Goal: Information Seeking & Learning: Understand process/instructions

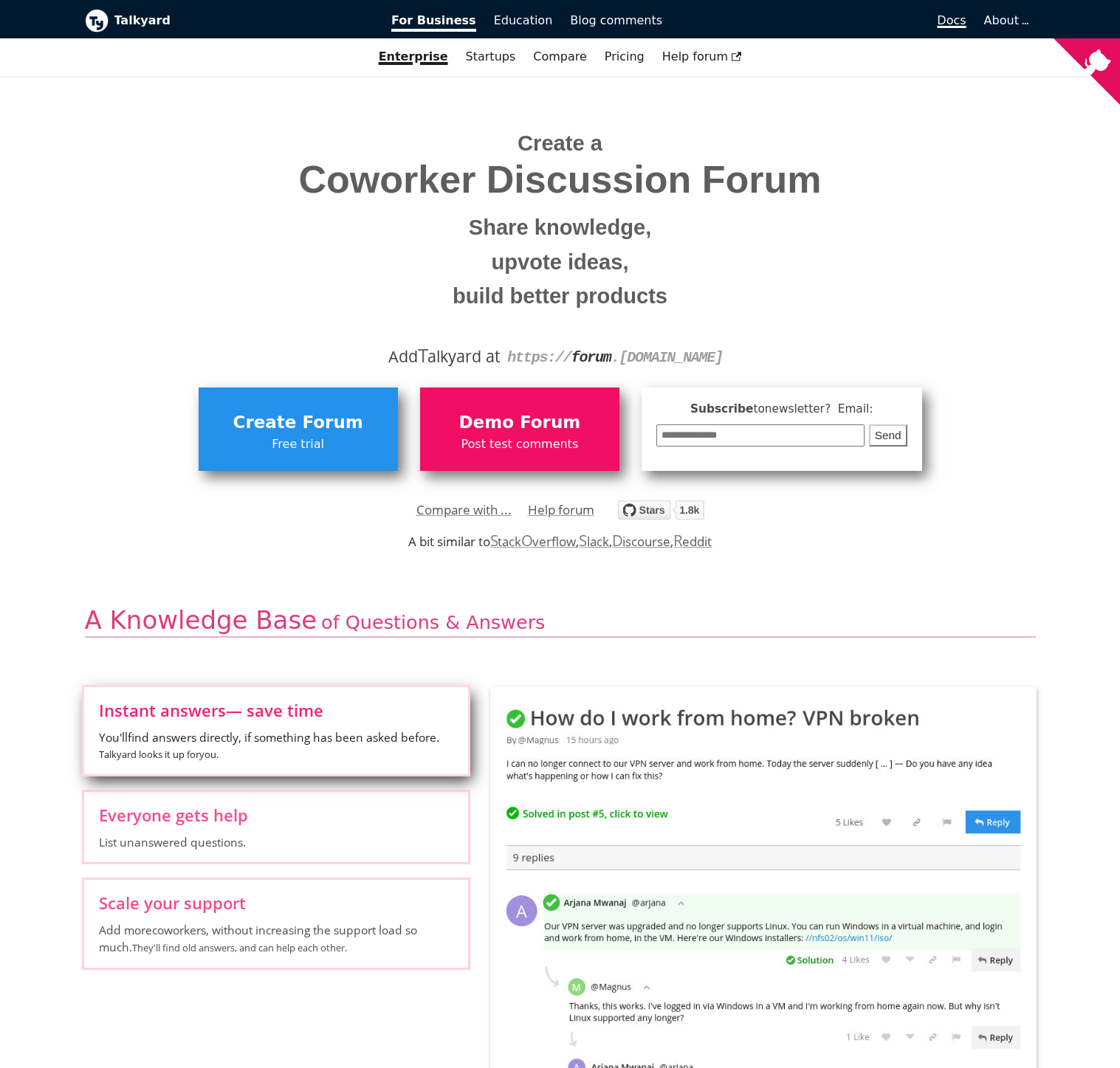
click at [959, 18] on span "Docs" at bounding box center [951, 20] width 29 height 14
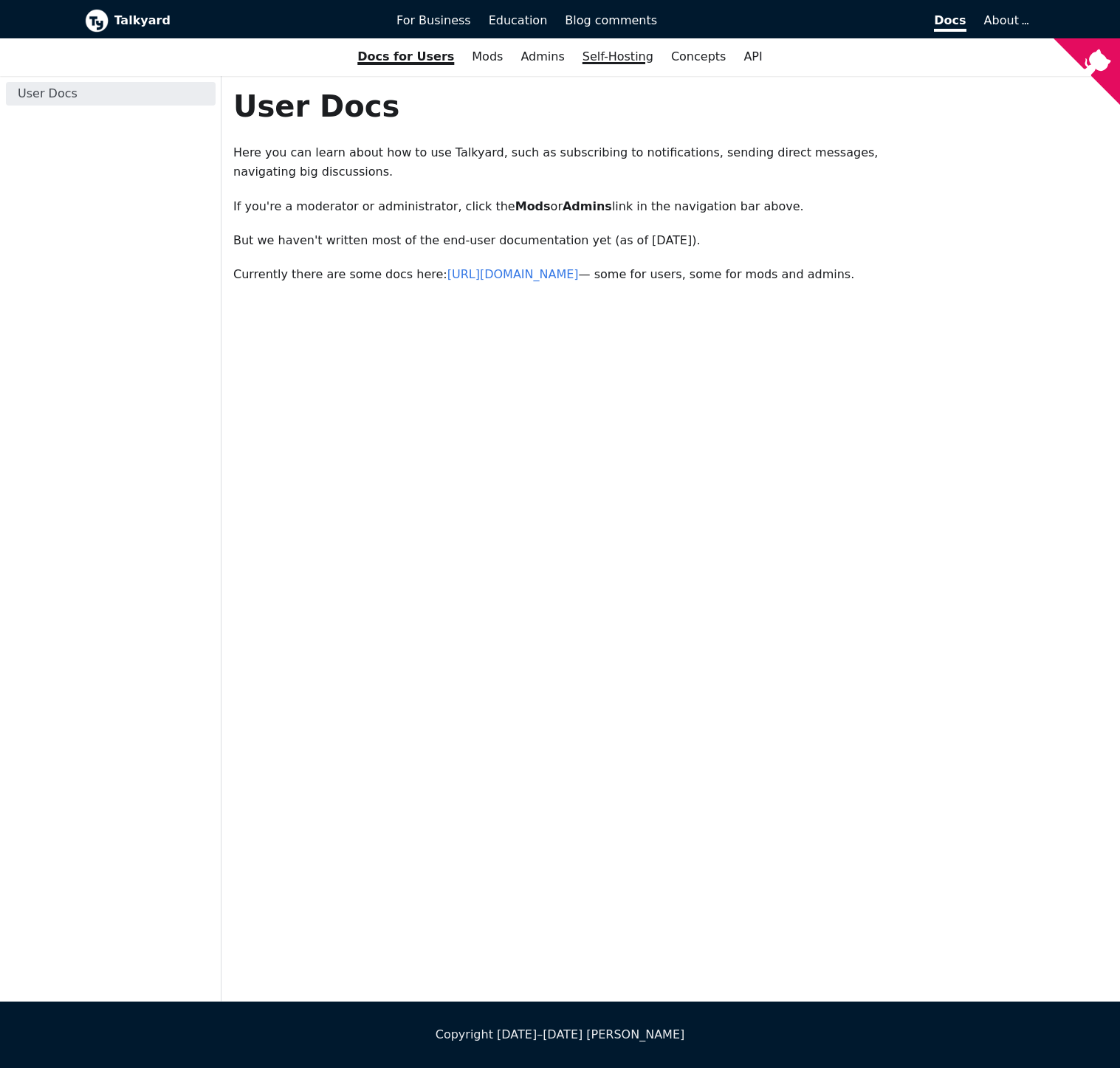
click at [590, 64] on link "Self-Hosting" at bounding box center [617, 57] width 88 height 26
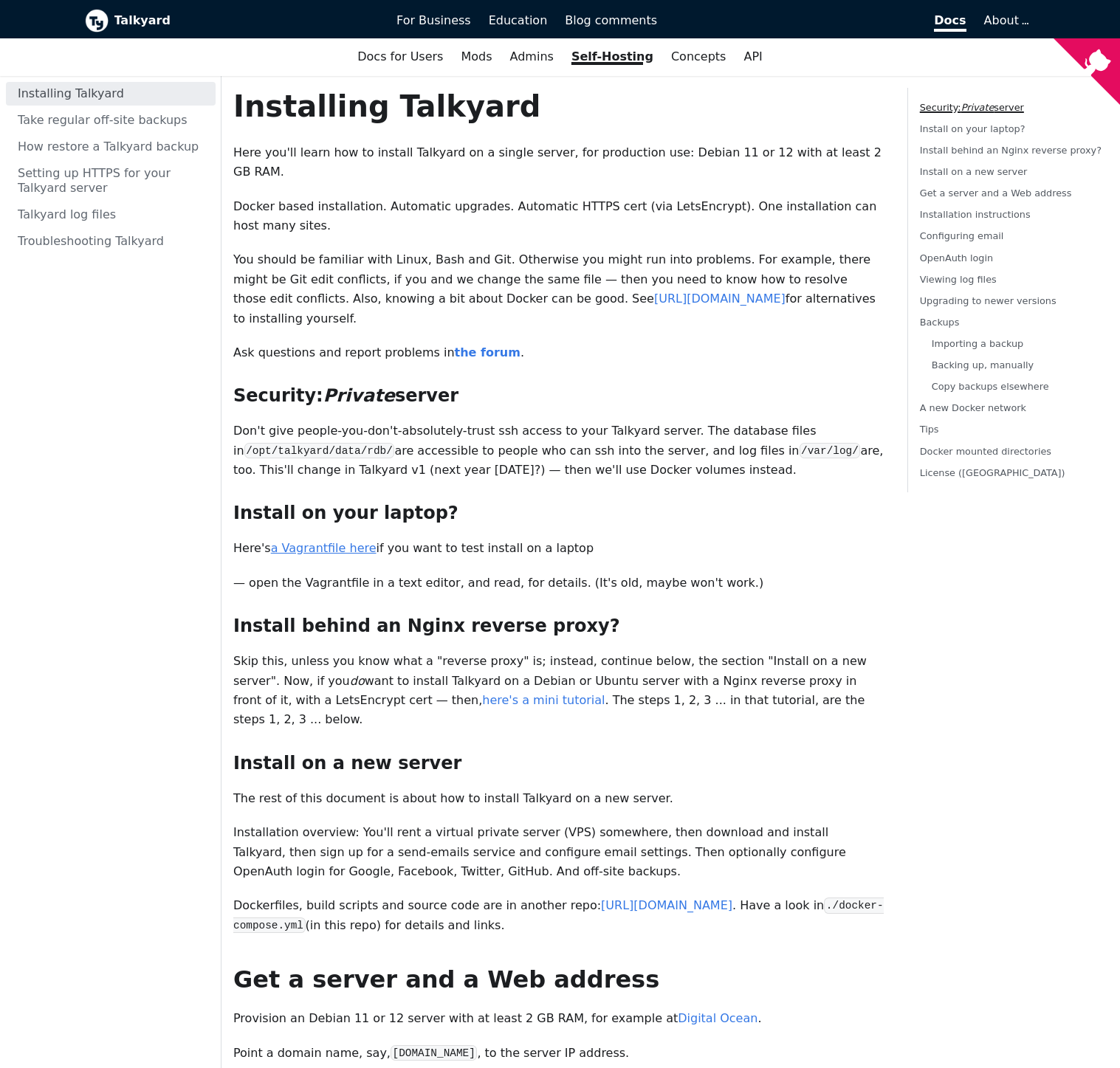
click at [302, 541] on link "a Vagrantfile here" at bounding box center [324, 547] width 106 height 14
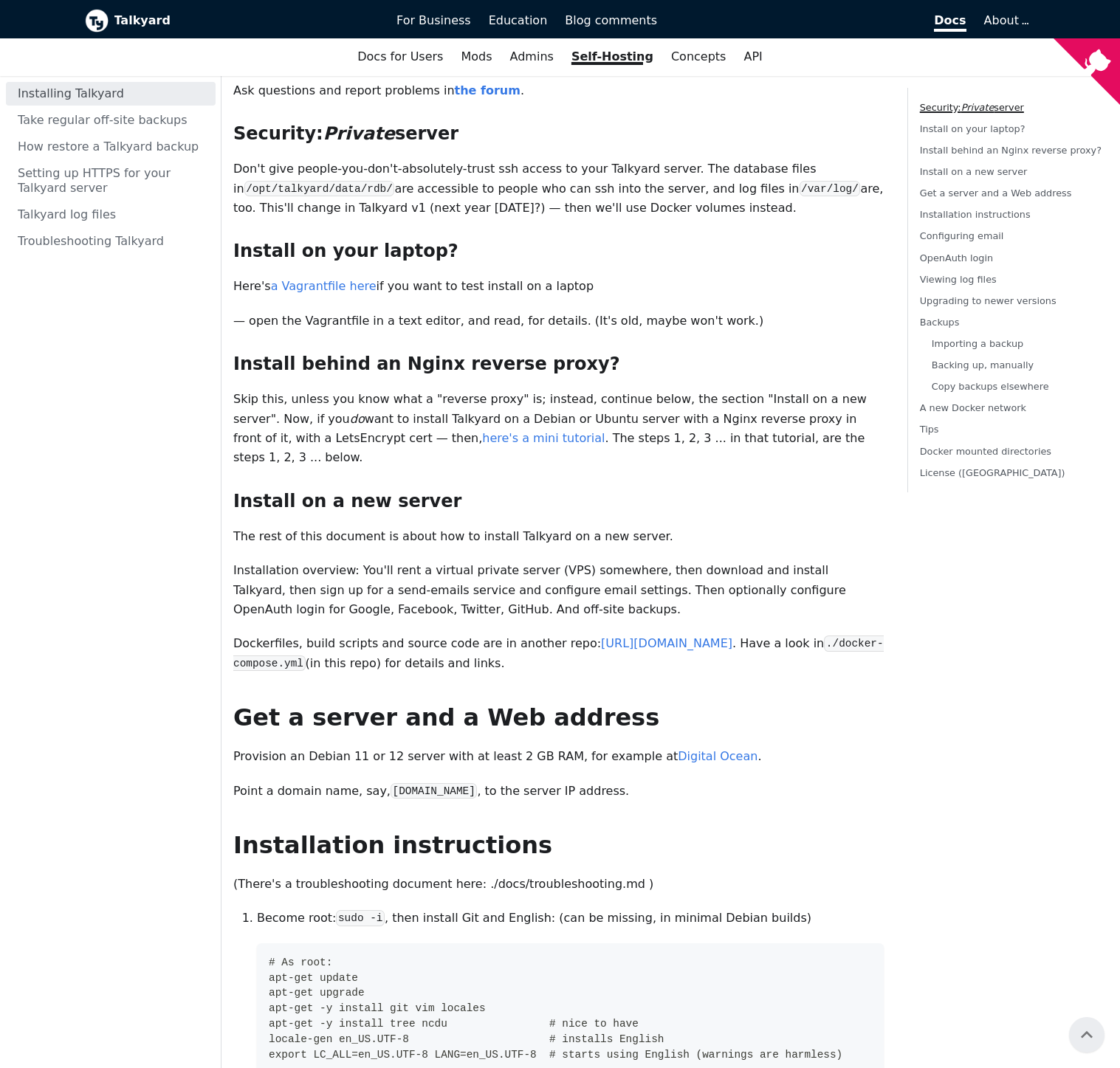
scroll to position [260, 0]
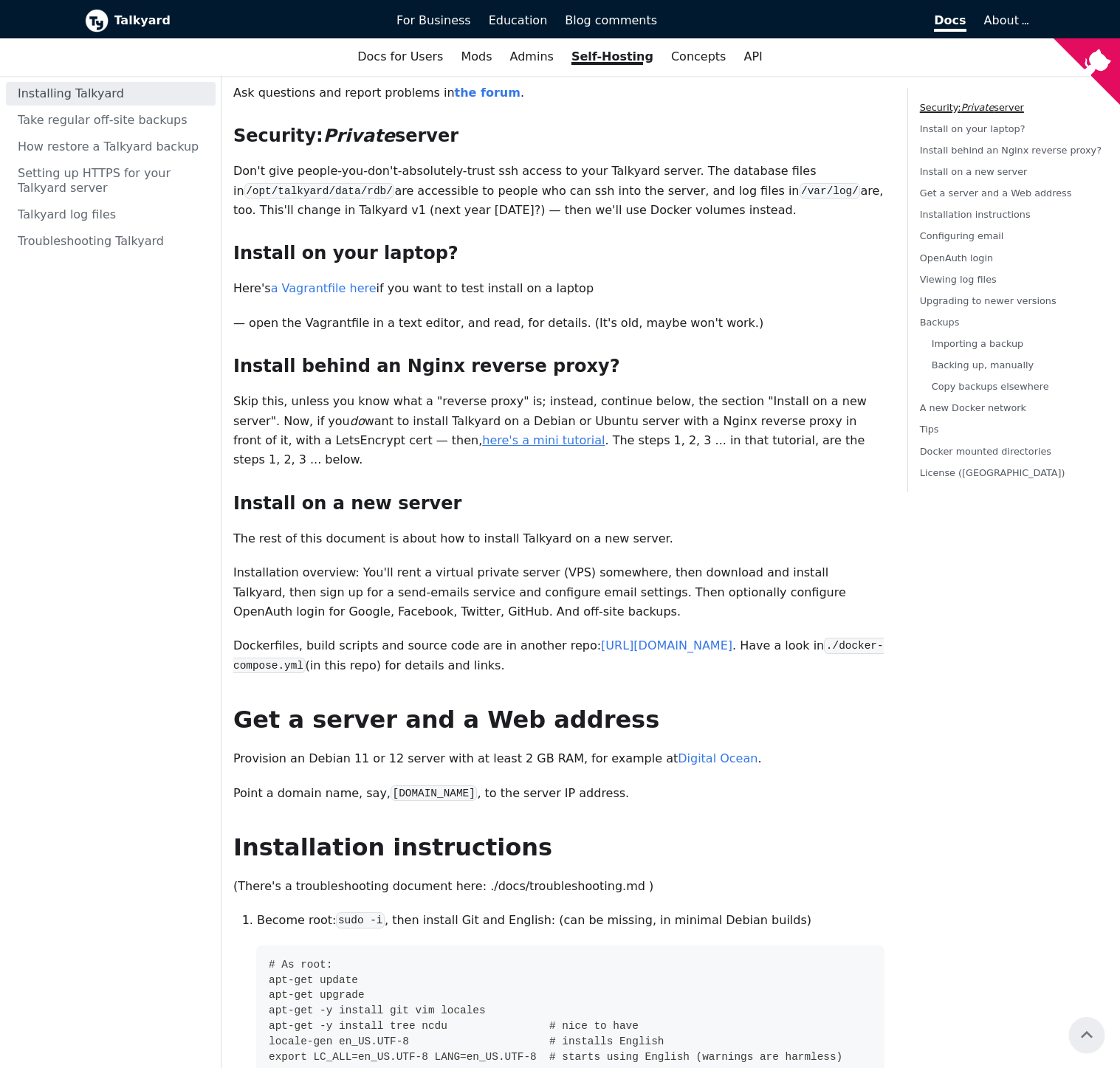
click at [482, 433] on link "here's a mini tutorial" at bounding box center [543, 440] width 122 height 14
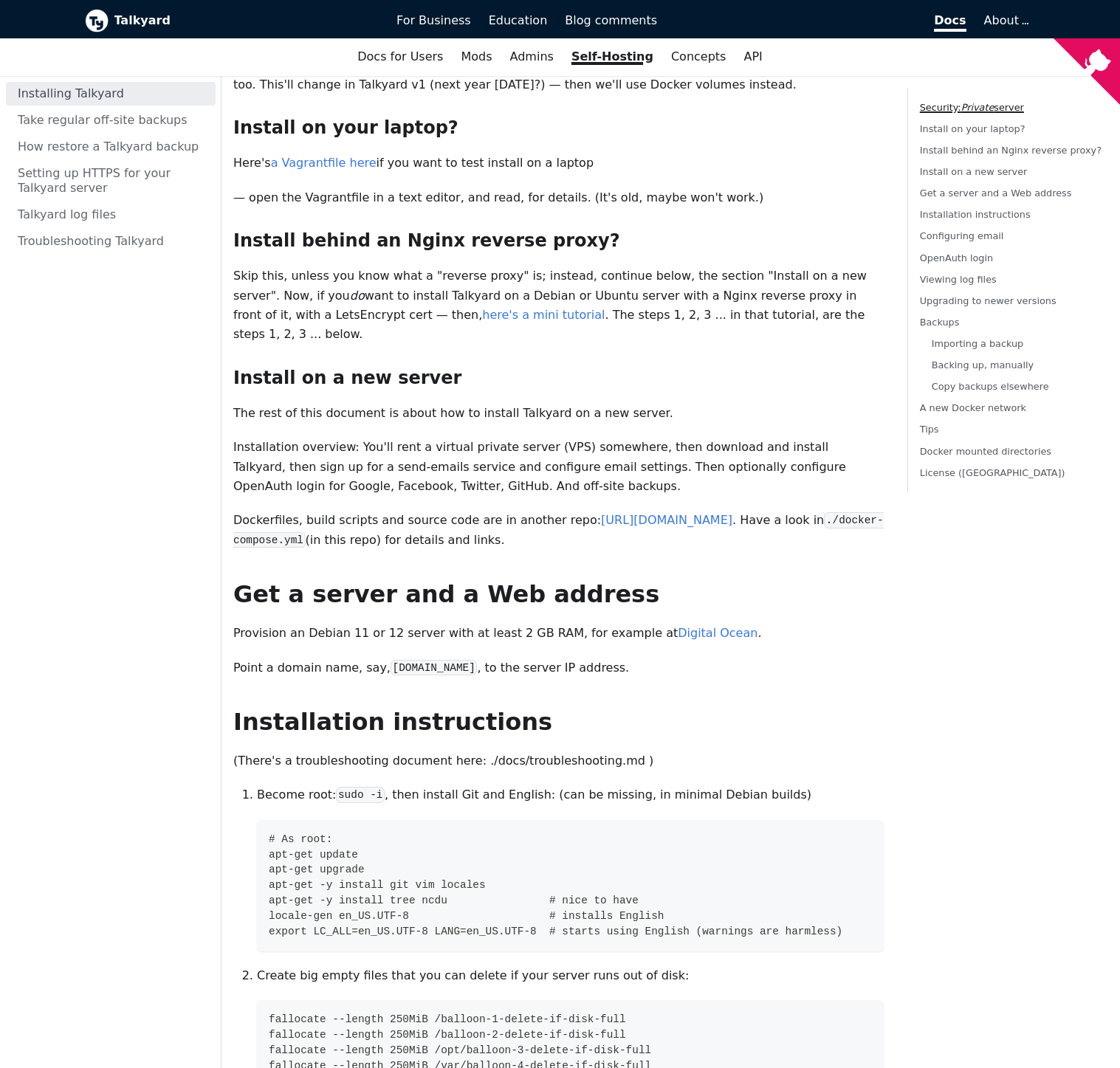
scroll to position [0, 0]
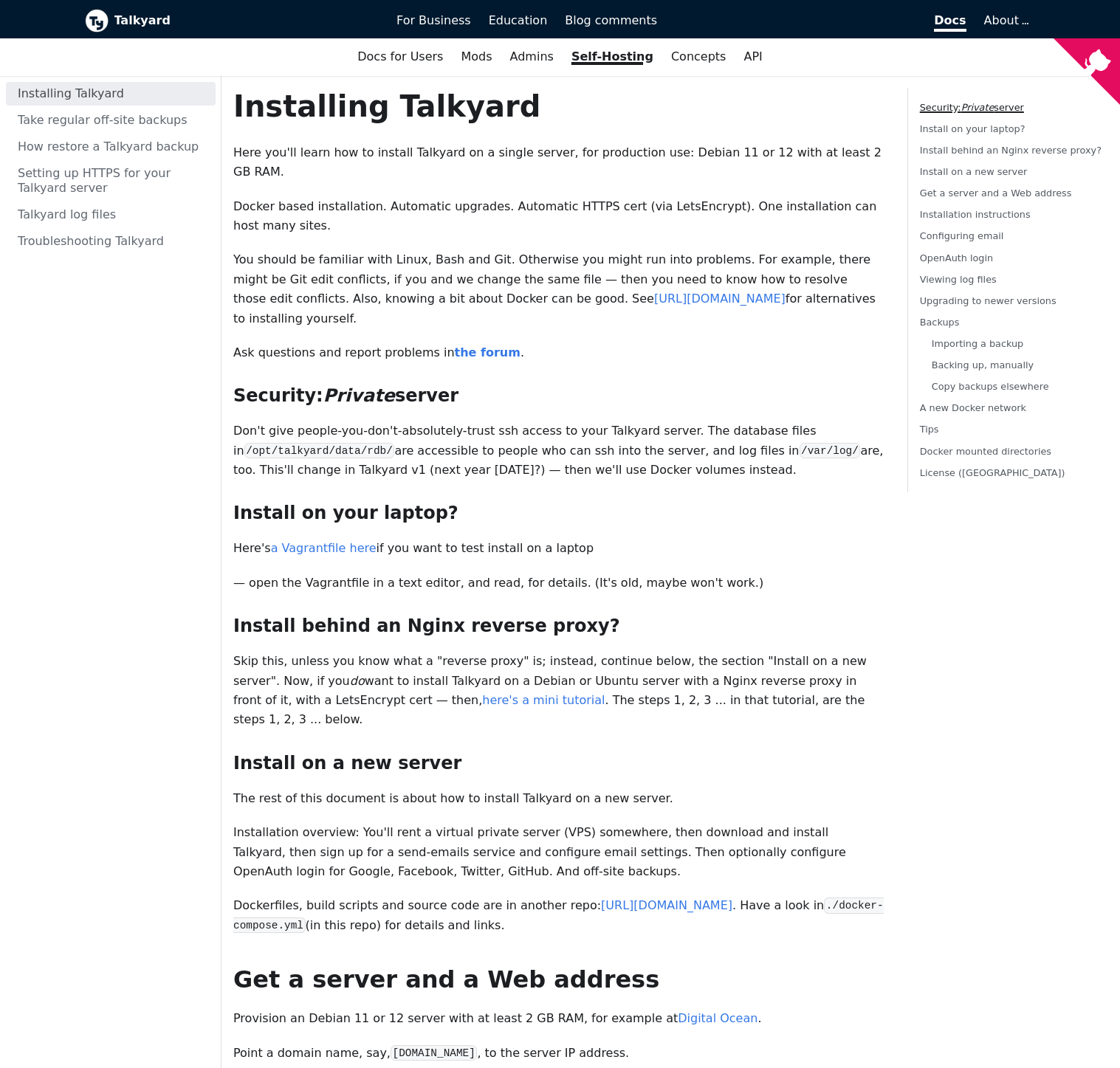
click at [107, 21] on img at bounding box center [97, 21] width 24 height 24
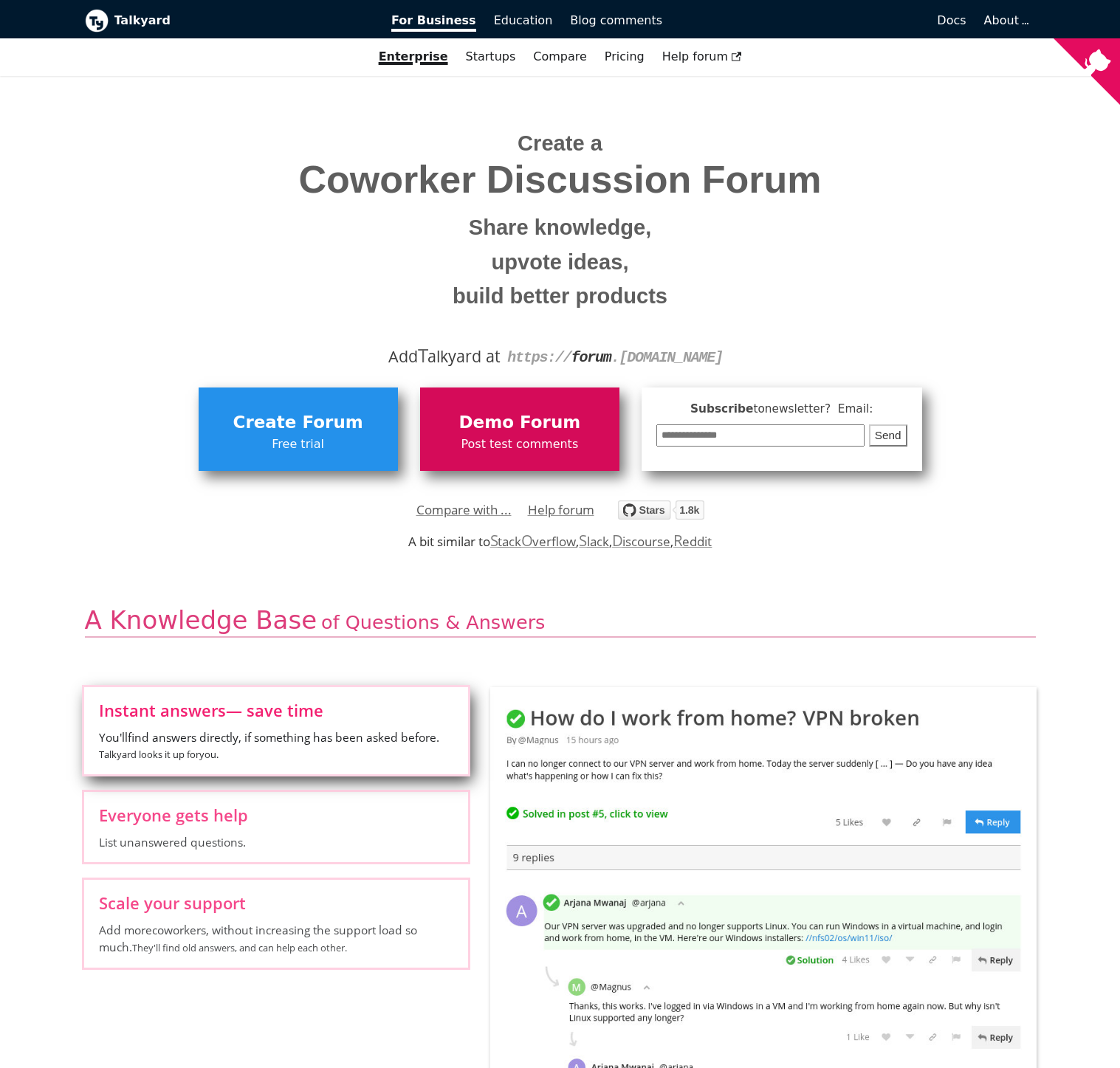
click at [521, 446] on span "Post test comments" at bounding box center [520, 444] width 184 height 19
click at [466, 424] on span "Demo Forum" at bounding box center [520, 422] width 184 height 28
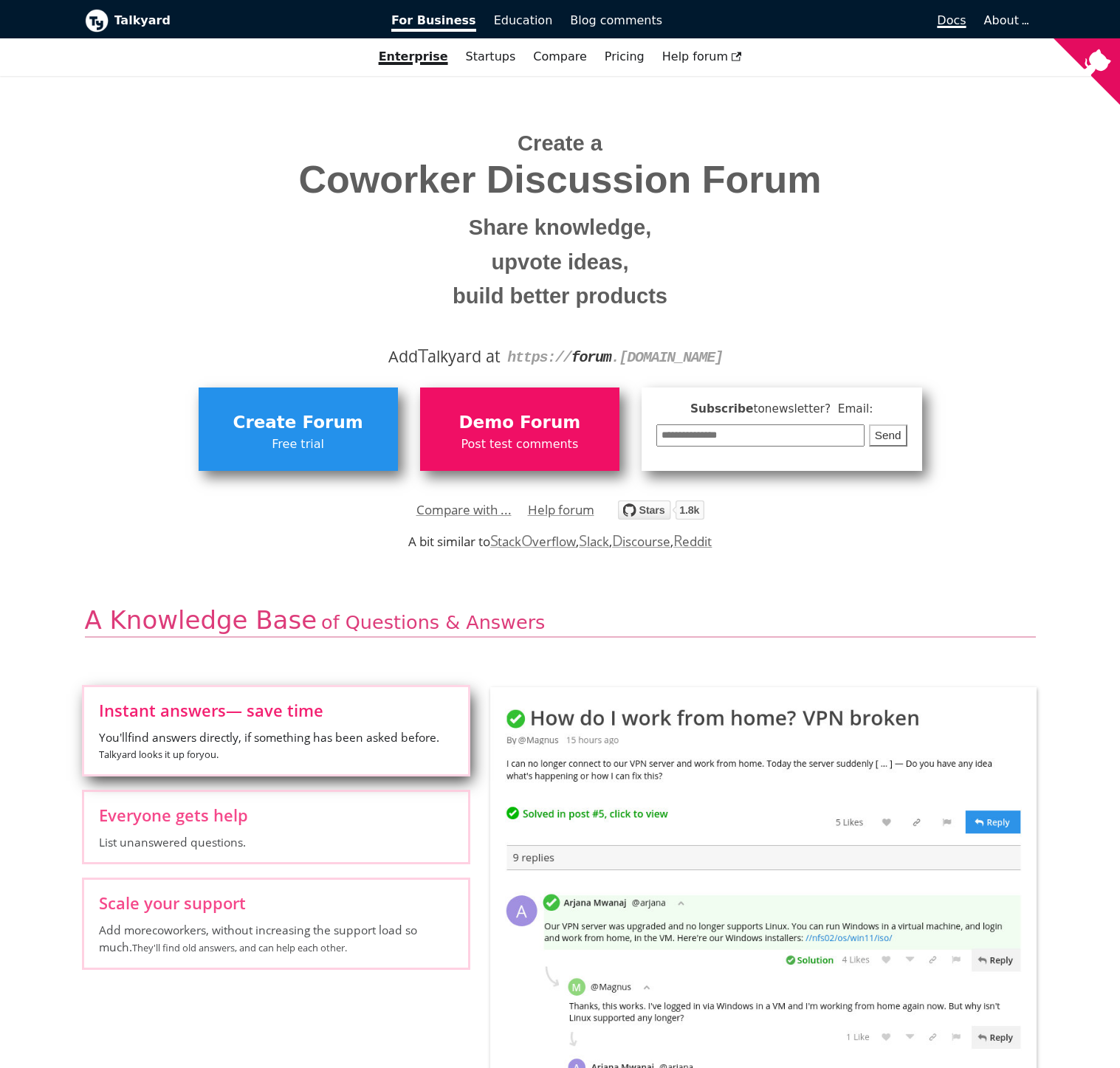
click at [941, 19] on span "Docs" at bounding box center [951, 20] width 29 height 14
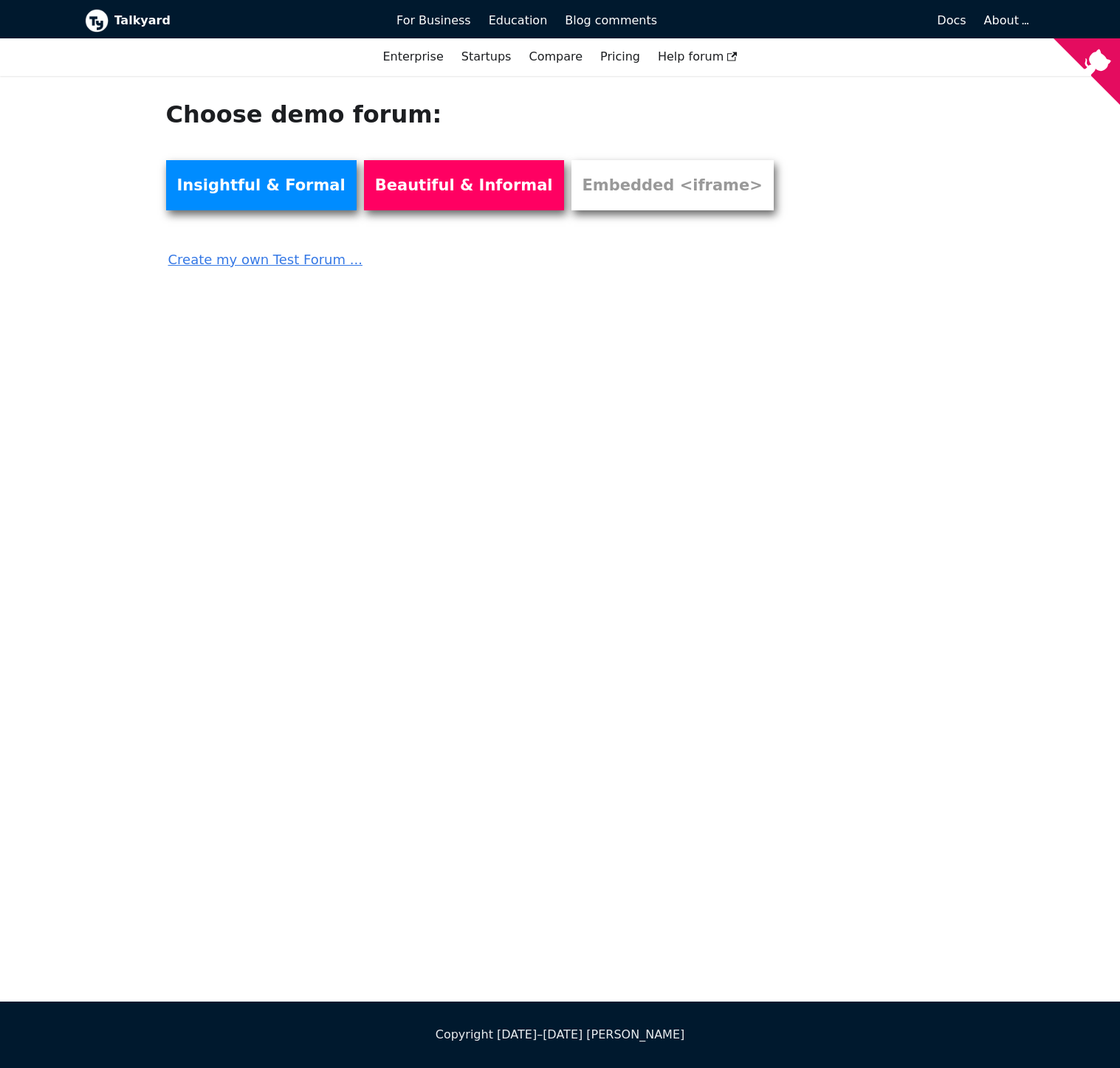
click at [252, 264] on link "Create my own Test Forum ..." at bounding box center [479, 254] width 626 height 33
click at [398, 198] on link "Beautiful & Informal" at bounding box center [463, 185] width 200 height 50
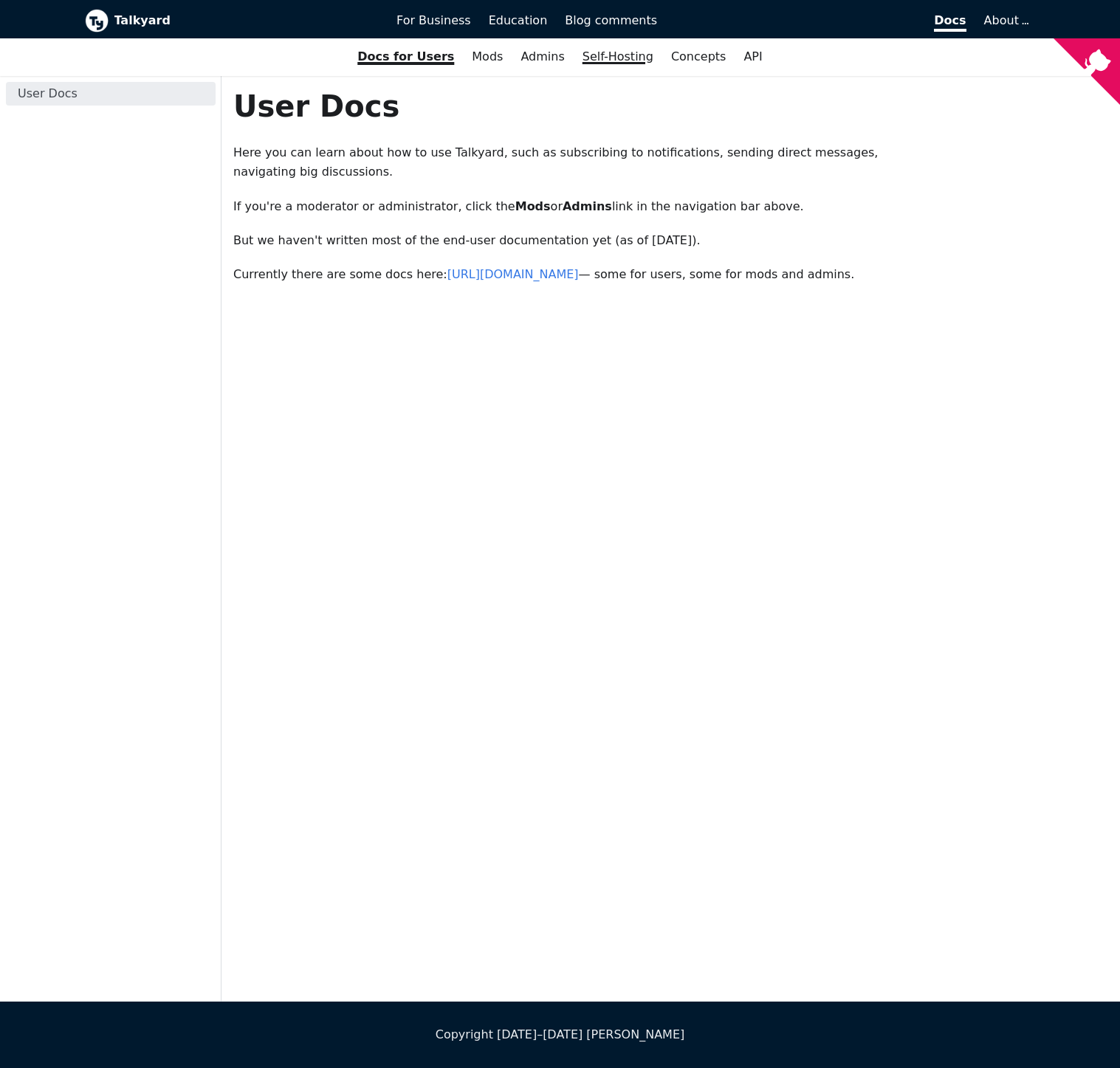
click at [595, 62] on link "Self-Hosting" at bounding box center [617, 57] width 88 height 26
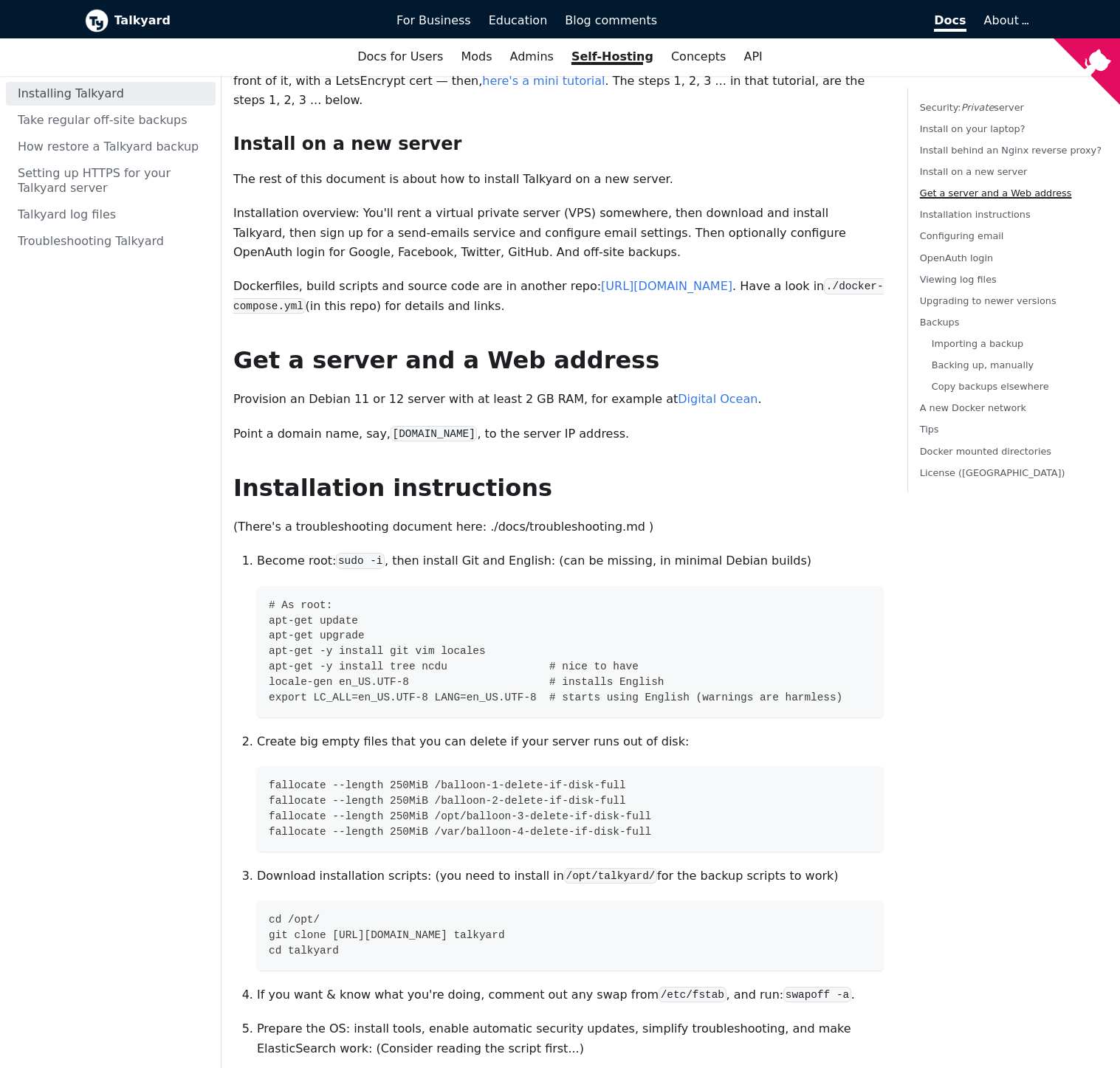
scroll to position [682, 0]
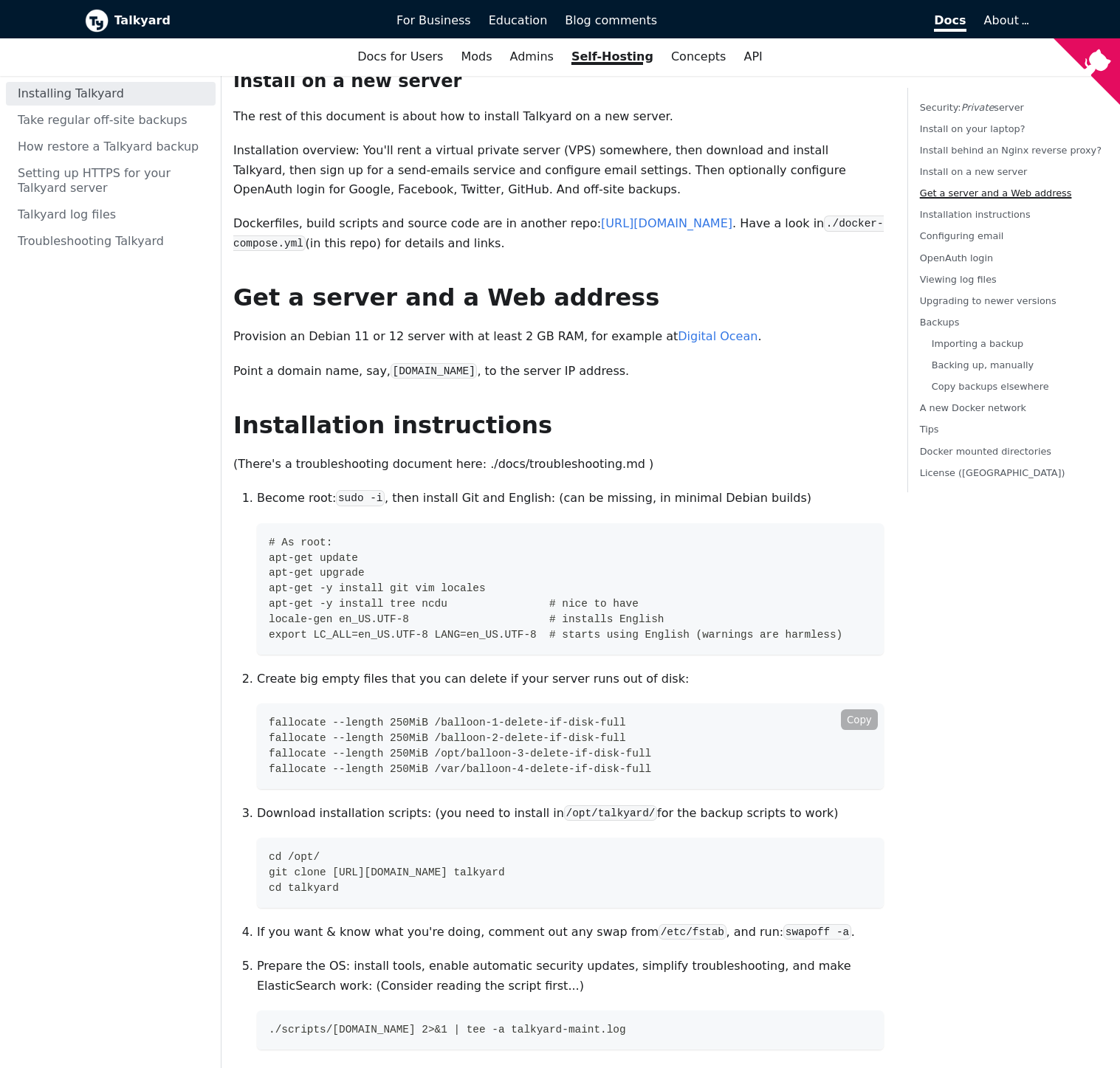
click at [288, 717] on span "fallocate --length 250MiB /balloon-1-delete-if-disk-full" at bounding box center [448, 722] width 358 height 12
drag, startPoint x: 288, startPoint y: 664, endPoint x: 629, endPoint y: 664, distance: 341.0
click at [626, 717] on span "fallocate --length 250MiB /balloon-1-delete-if-disk-full" at bounding box center [448, 722] width 358 height 12
click at [285, 732] on span "fallocate --length 250MiB /balloon-2-delete-if-disk-full" at bounding box center [448, 738] width 358 height 12
drag, startPoint x: 285, startPoint y: 679, endPoint x: 618, endPoint y: 679, distance: 333.0
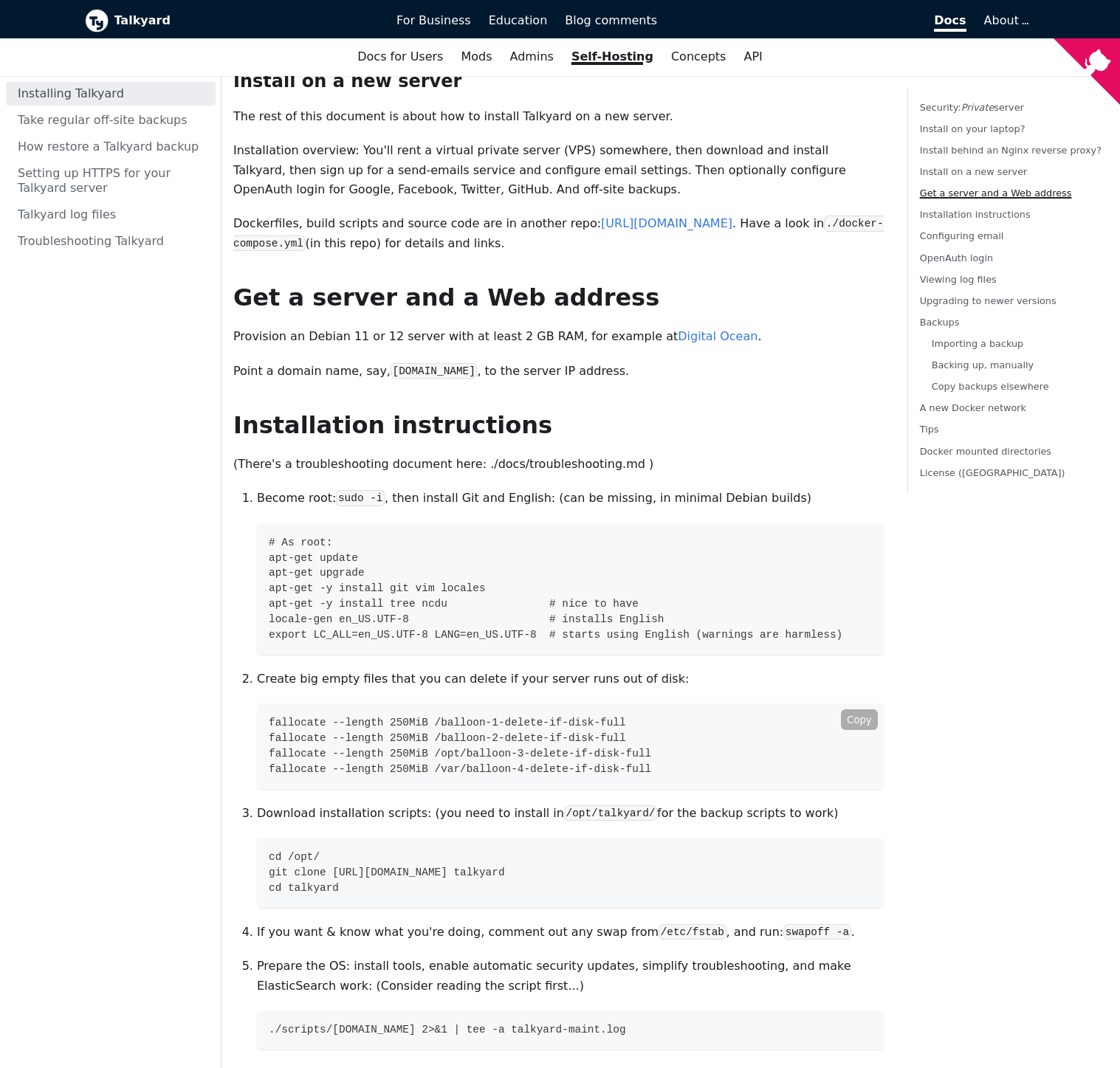
click at [618, 732] on span "fallocate --length 250MiB /balloon-2-delete-if-disk-full" at bounding box center [448, 738] width 358 height 12
click at [307, 748] on span "fallocate --length 250MiB /opt/balloon-3-delete-if-disk-full" at bounding box center [460, 753] width 382 height 12
drag, startPoint x: 307, startPoint y: 694, endPoint x: 647, endPoint y: 701, distance: 340.1
click at [647, 748] on span "fallocate --length 250MiB /opt/balloon-3-delete-if-disk-full" at bounding box center [460, 753] width 382 height 12
click at [290, 763] on span "fallocate --length 250MiB /var/balloon-4-delete-if-disk-full" at bounding box center [460, 769] width 382 height 12
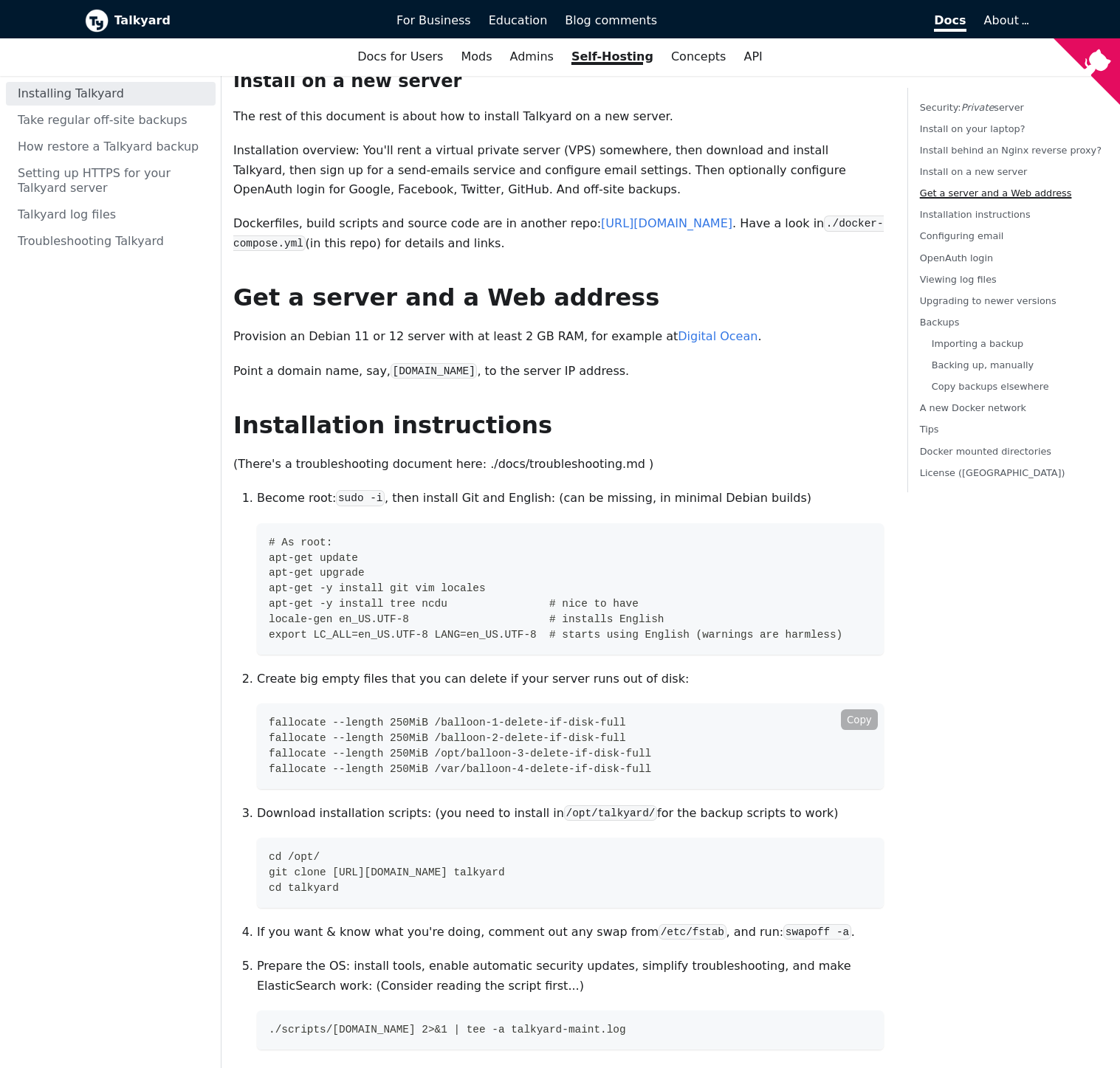
drag, startPoint x: 290, startPoint y: 710, endPoint x: 638, endPoint y: 717, distance: 348.1
click at [638, 763] on span "fallocate --length 250MiB /var/balloon-4-delete-if-disk-full" at bounding box center [460, 769] width 382 height 12
click at [276, 866] on span "git clone [URL][DOMAIN_NAME] talkyard" at bounding box center [387, 872] width 236 height 12
drag, startPoint x: 276, startPoint y: 814, endPoint x: 694, endPoint y: 810, distance: 418.0
click at [694, 837] on code "cd /opt/ git clone [URL][DOMAIN_NAME] talkyard cd talkyard" at bounding box center [570, 872] width 627 height 70
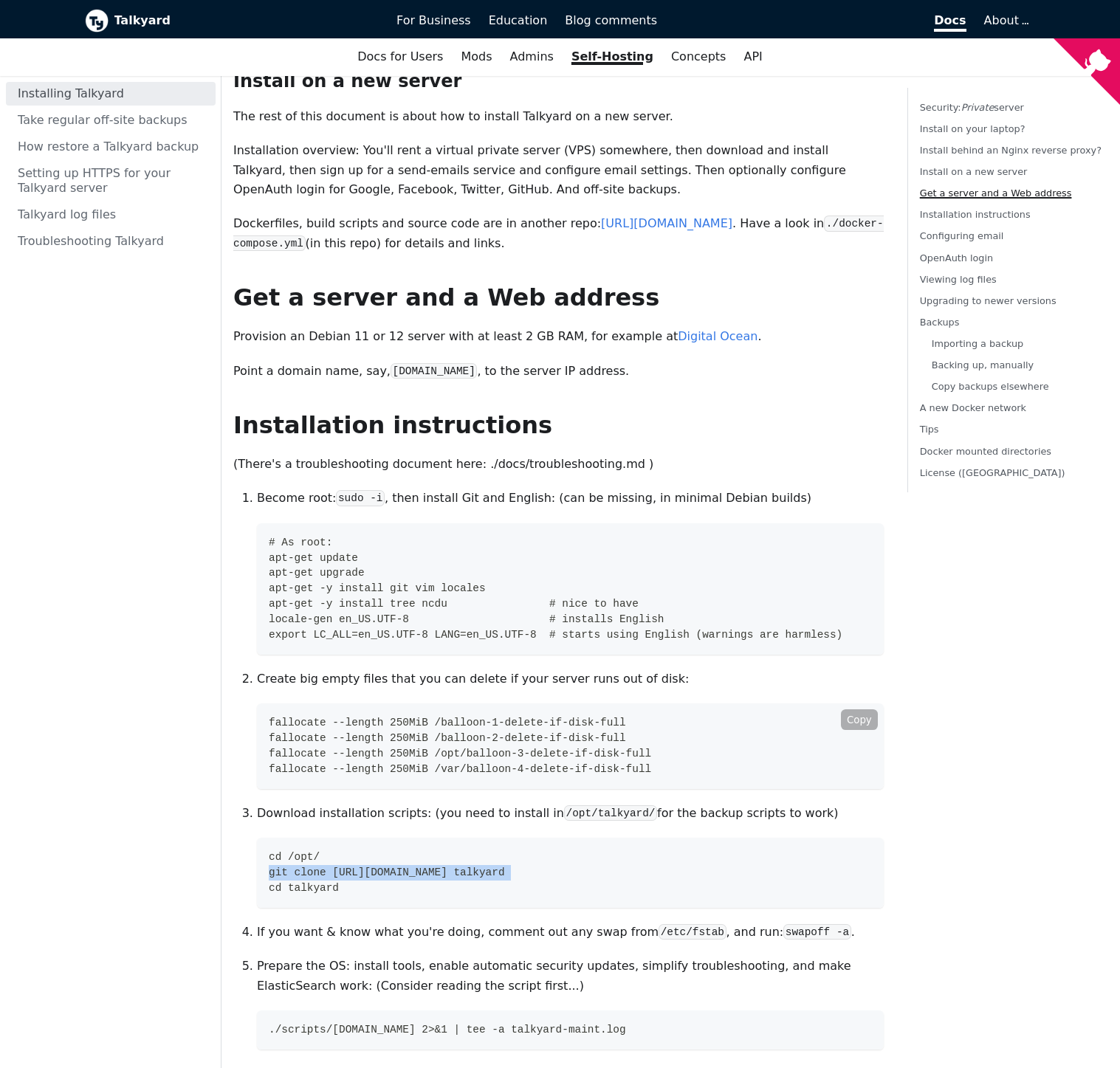
copy span "git clone [URL][DOMAIN_NAME] talkyard"
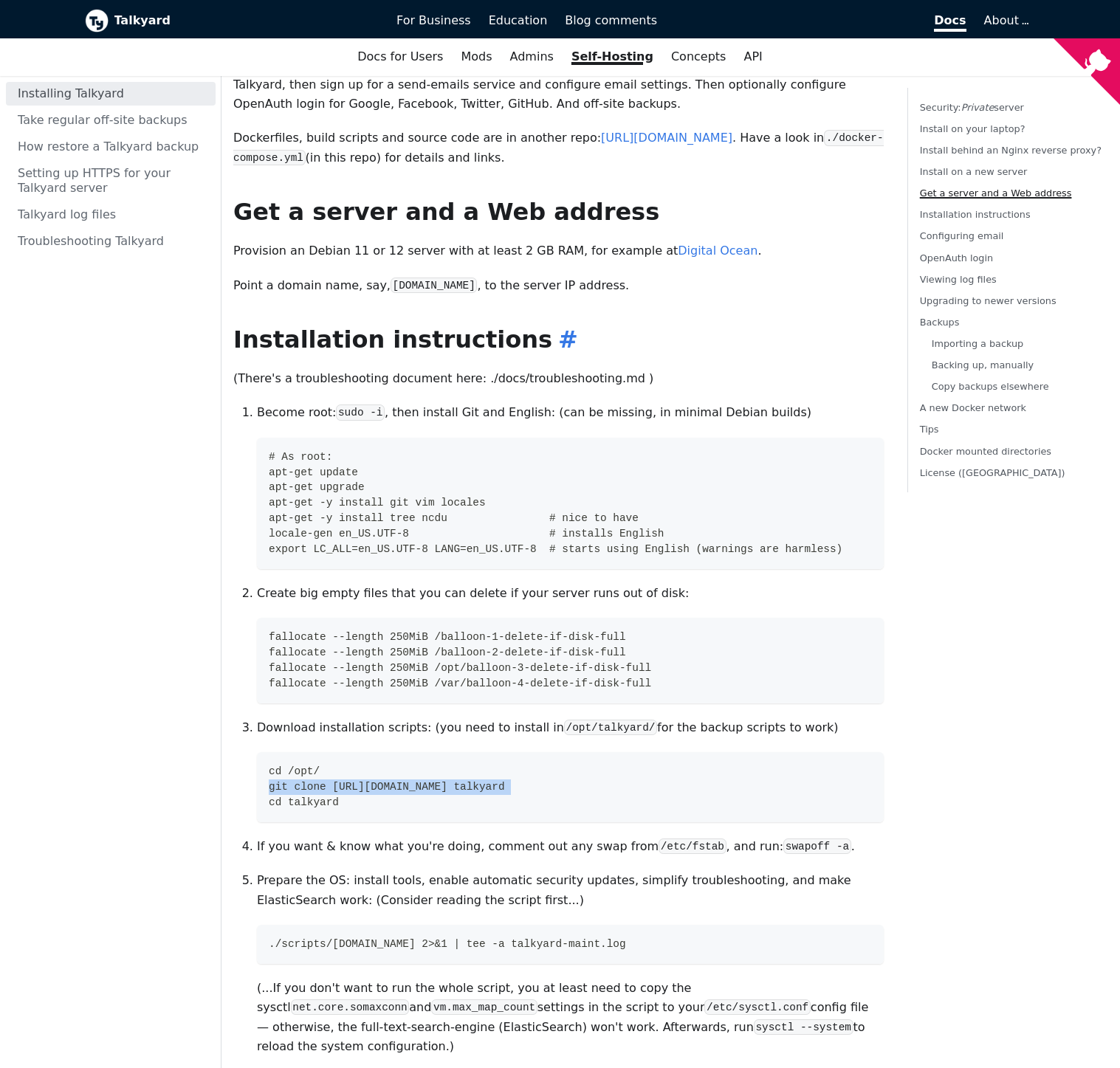
scroll to position [791, 0]
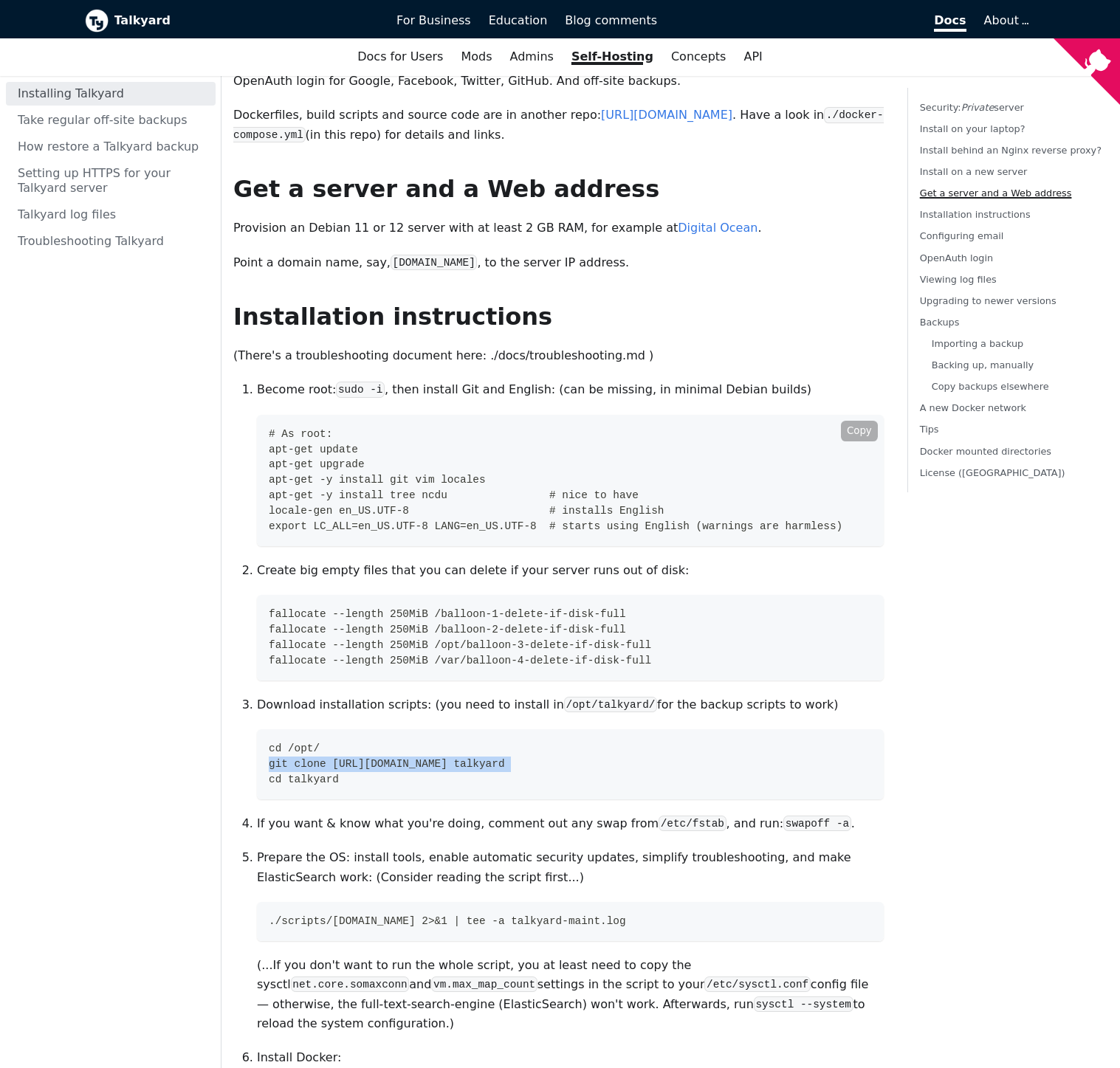
click at [288, 520] on span "export LC_ALL=en_US.UTF-8 LANG=en_US.UTF-8 # starts using English (warnings are…" at bounding box center [555, 525] width 574 height 12
drag, startPoint x: 288, startPoint y: 468, endPoint x: 538, endPoint y: 472, distance: 250.0
click at [538, 520] on span "export LC_ALL=en_US.UTF-8 LANG=en_US.UTF-8 # starts using English (warnings are…" at bounding box center [555, 525] width 574 height 12
copy span "export LC_ALL=en_US.UTF-8 LANG=en_US.UTF-8"
click at [295, 608] on span "fallocate --length 250MiB /balloon-1-delete-if-disk-full" at bounding box center [448, 614] width 358 height 12
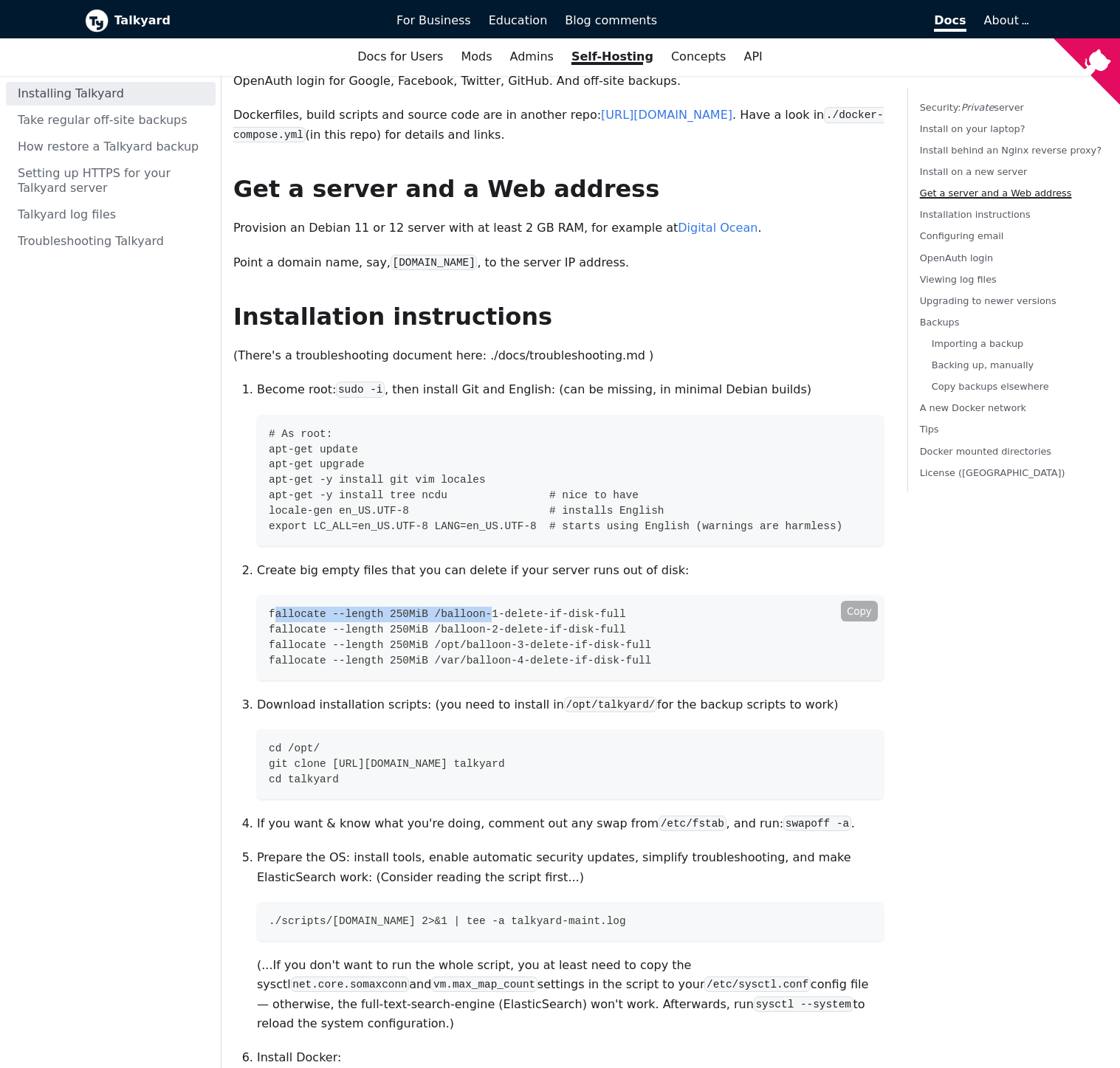
drag, startPoint x: 295, startPoint y: 555, endPoint x: 474, endPoint y: 559, distance: 179.0
click at [474, 608] on span "fallocate --length 250MiB /balloon-1-delete-if-disk-full" at bounding box center [448, 614] width 358 height 12
click at [849, 601] on button "Copy" at bounding box center [859, 611] width 36 height 21
click at [280, 758] on span "git clone [URL][DOMAIN_NAME] talkyard" at bounding box center [387, 763] width 236 height 12
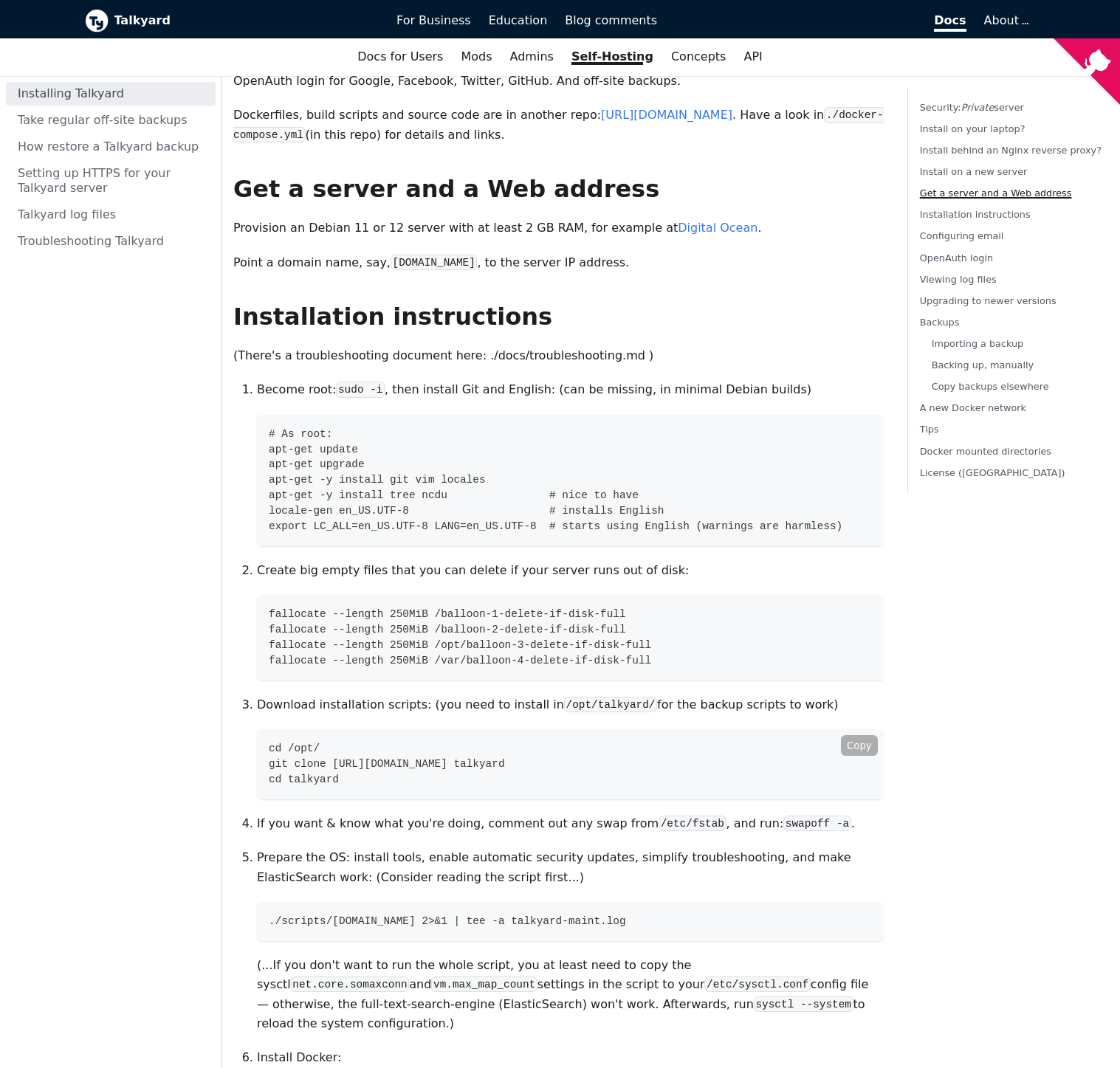
drag, startPoint x: 280, startPoint y: 707, endPoint x: 670, endPoint y: 703, distance: 390.0
click at [504, 758] on span "git clone [URL][DOMAIN_NAME] talkyard" at bounding box center [387, 763] width 236 height 12
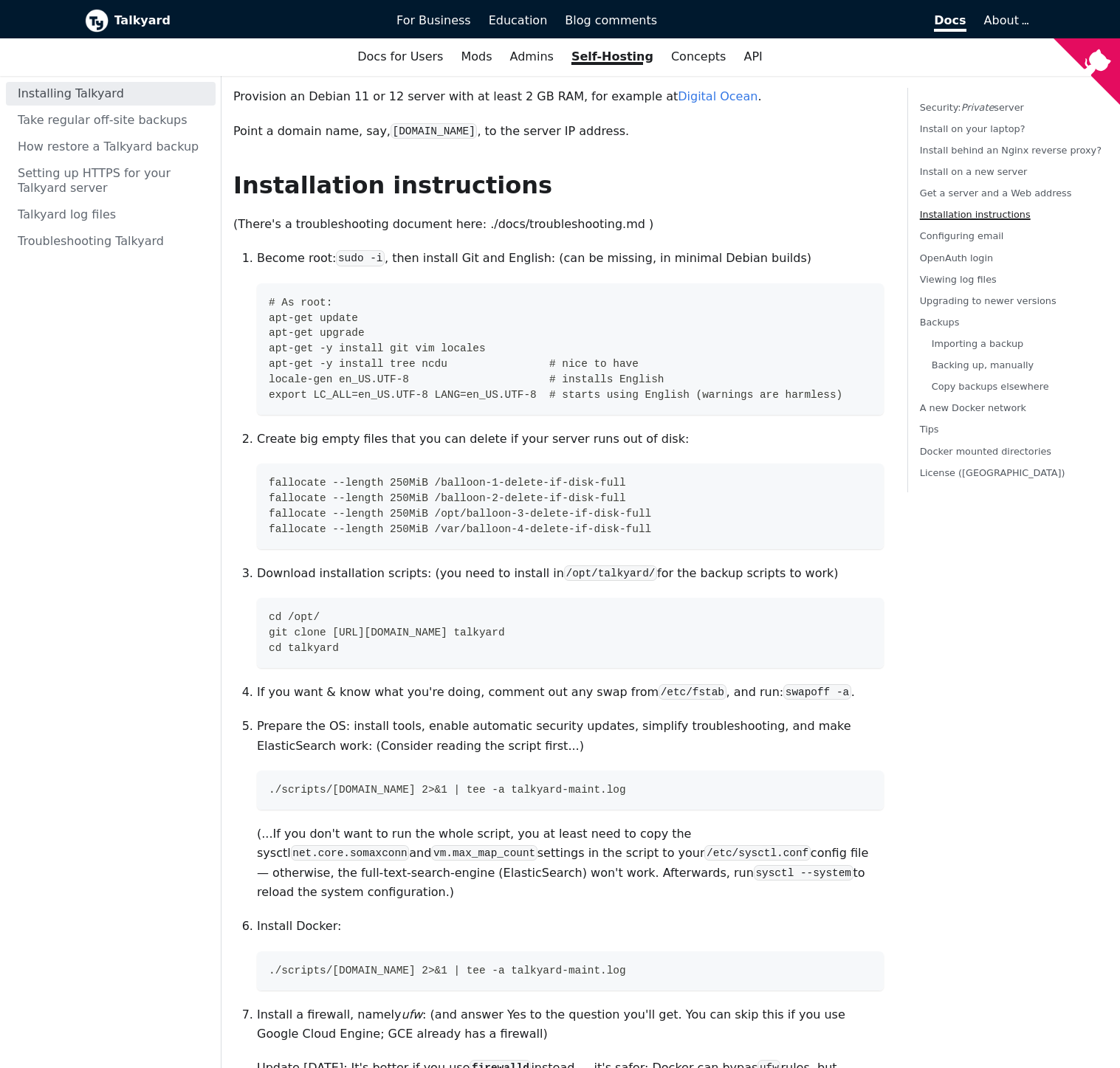
scroll to position [949, 0]
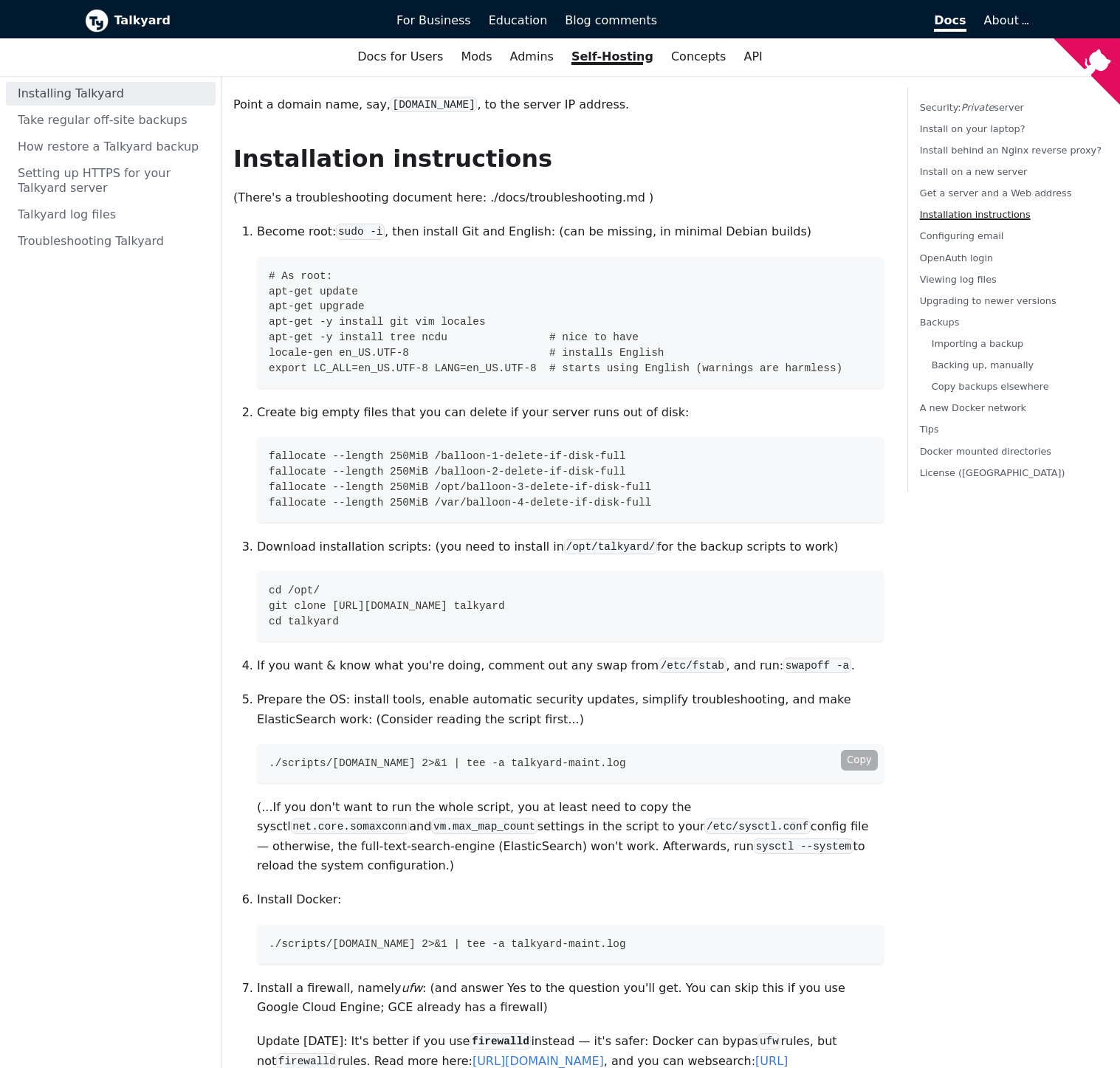
click at [632, 744] on code "./scripts/[DOMAIN_NAME] 2>&1 | tee -a talkyard-maint.log" at bounding box center [570, 763] width 627 height 39
click at [855, 750] on button "Copy" at bounding box center [859, 760] width 36 height 21
drag, startPoint x: 274, startPoint y: 870, endPoint x: 729, endPoint y: 866, distance: 455.0
click at [729, 925] on code "./scripts/[DOMAIN_NAME] 2>&1 | tee -a talkyard-maint.log" at bounding box center [570, 944] width 627 height 39
copy span "./scripts/[DOMAIN_NAME] 2>&1 | tee -a talkyard-maint.log"
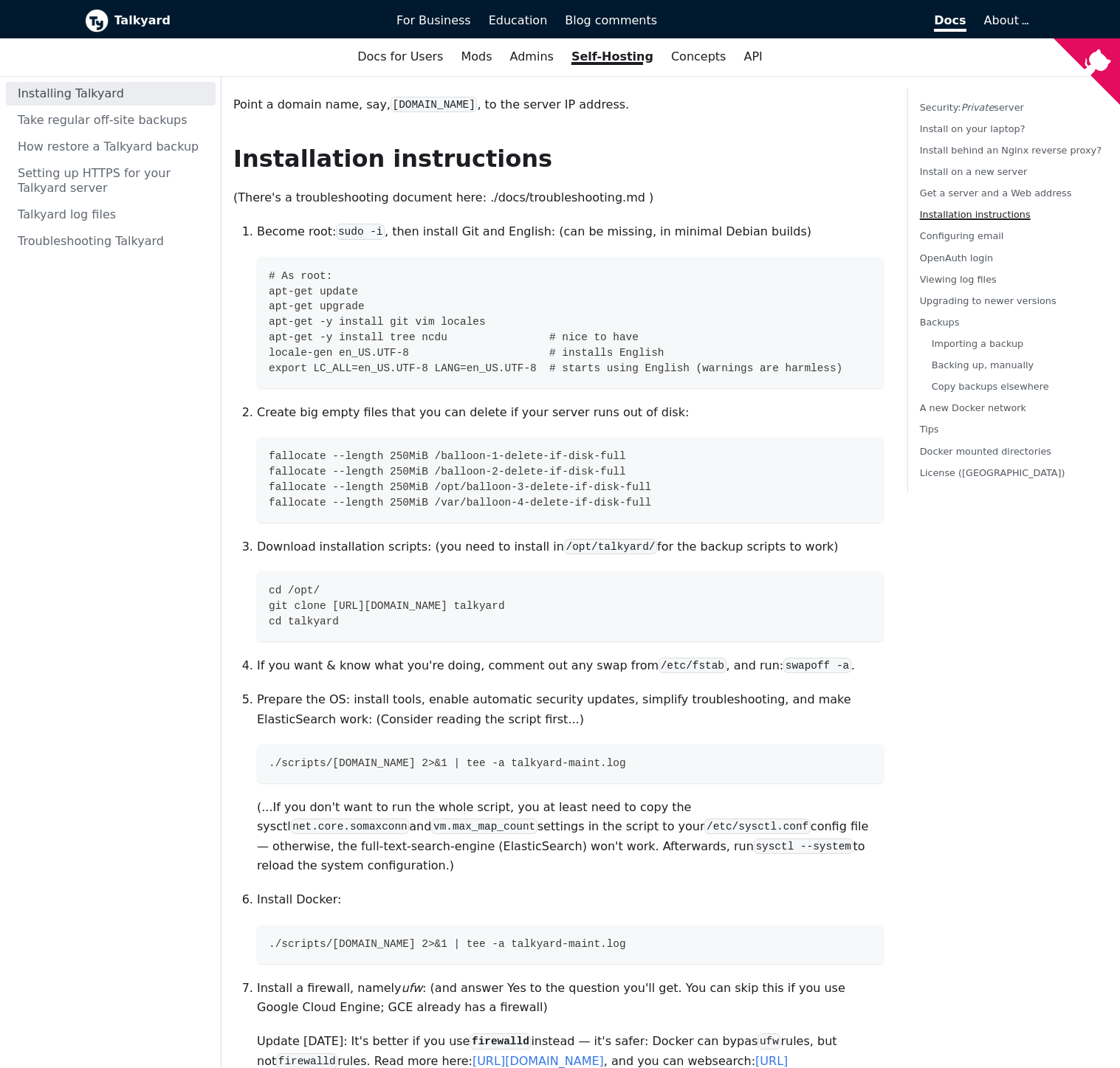
click at [753, 838] on code "sysctl --system" at bounding box center [803, 845] width 99 height 16
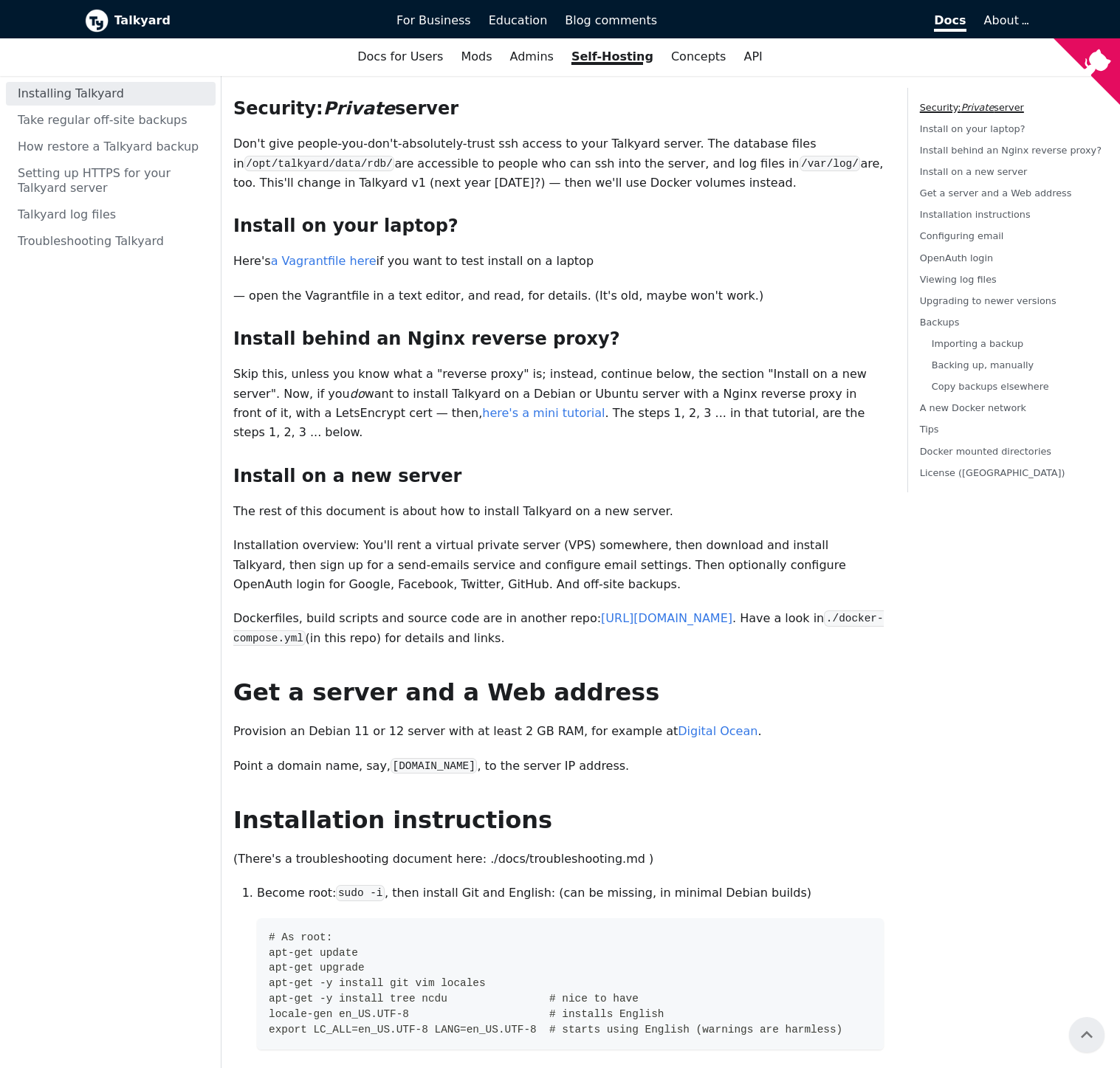
scroll to position [231, 0]
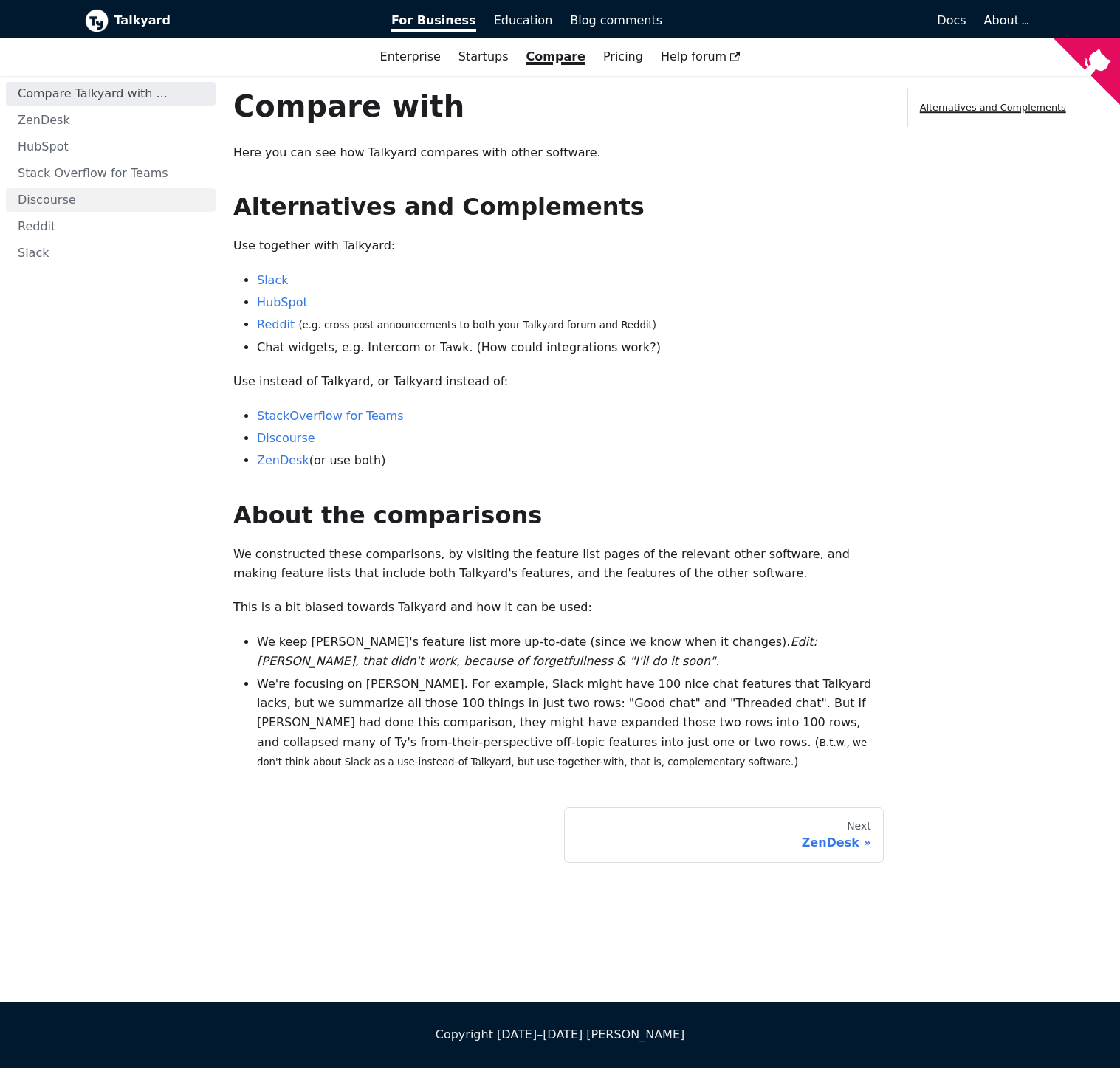
click at [52, 199] on link "Discourse" at bounding box center [110, 200] width 210 height 24
